Goal: Task Accomplishment & Management: Manage account settings

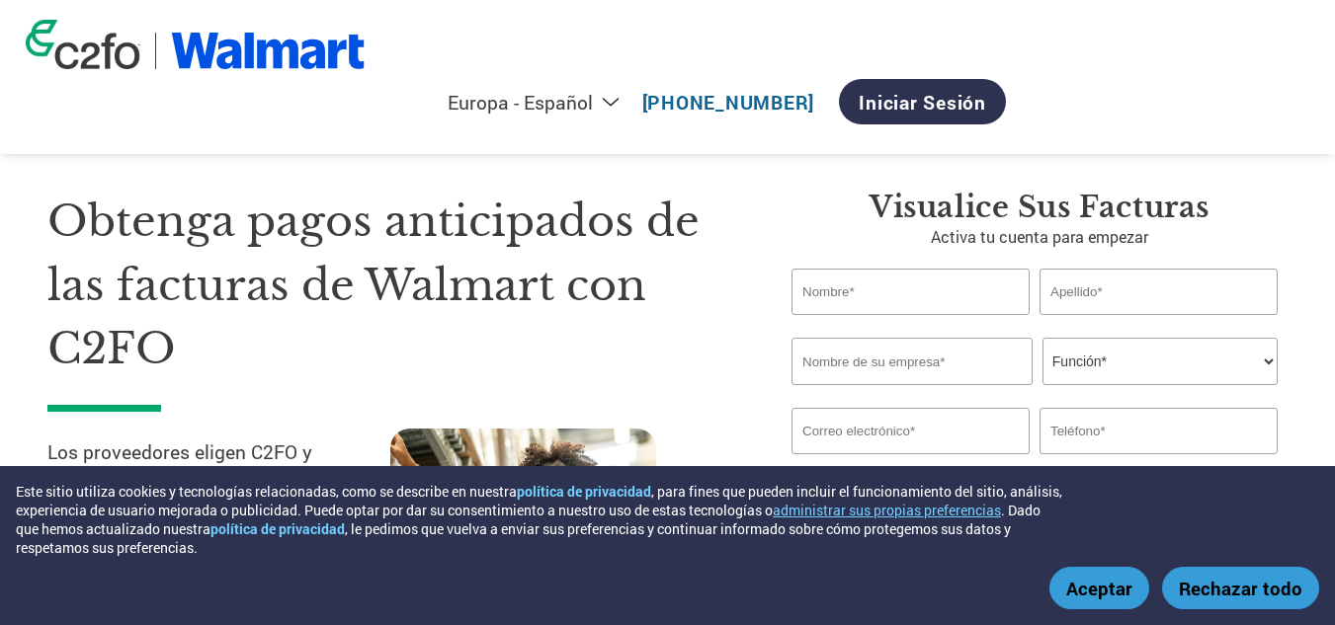
select select "es-ES"
drag, startPoint x: 0, startPoint y: 0, endPoint x: 1232, endPoint y: 73, distance: 1234.4
click at [1006, 79] on link "Iniciar sesión" at bounding box center [922, 101] width 167 height 45
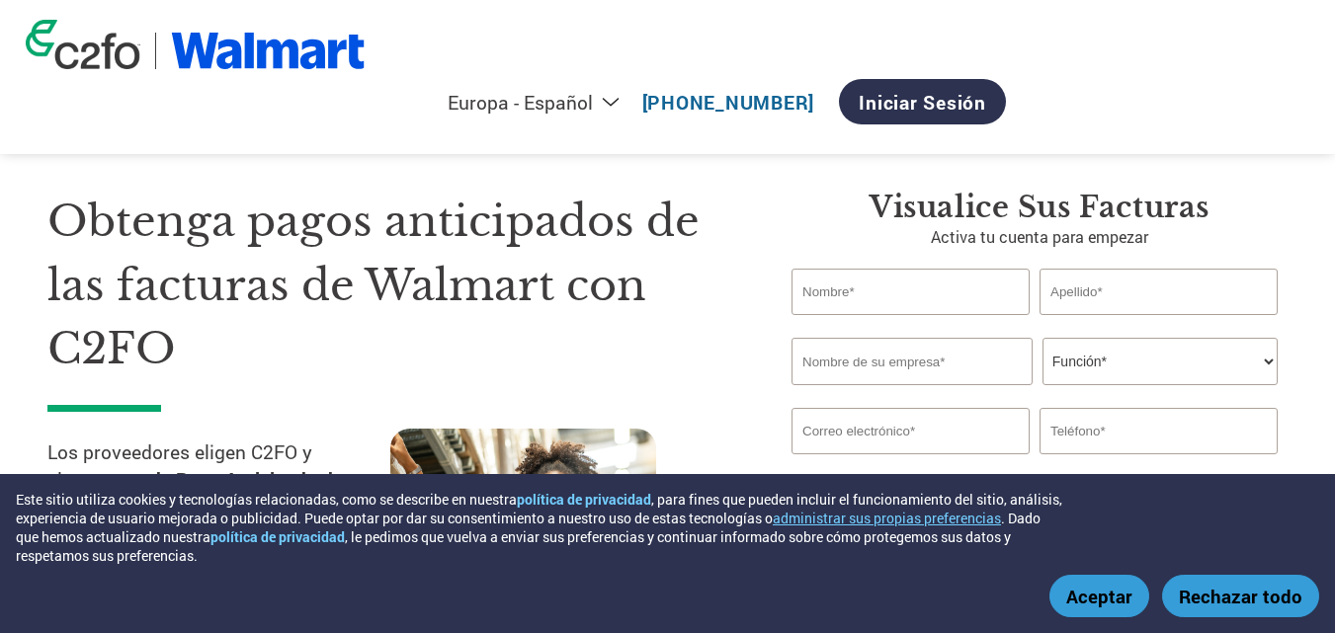
select select "es-ES"
click at [986, 90] on font "Iniciar sesión" at bounding box center [922, 102] width 127 height 25
